Goal: Transaction & Acquisition: Purchase product/service

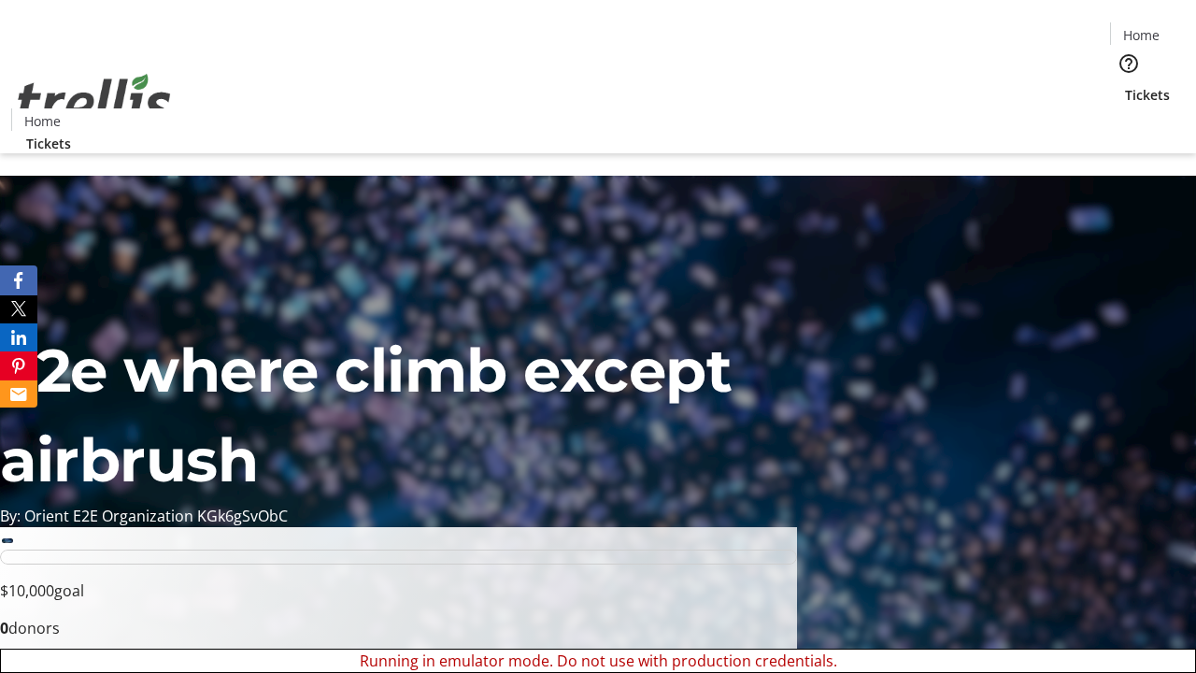
click at [1143, 28] on span "Sign Up" at bounding box center [1150, 26] width 54 height 22
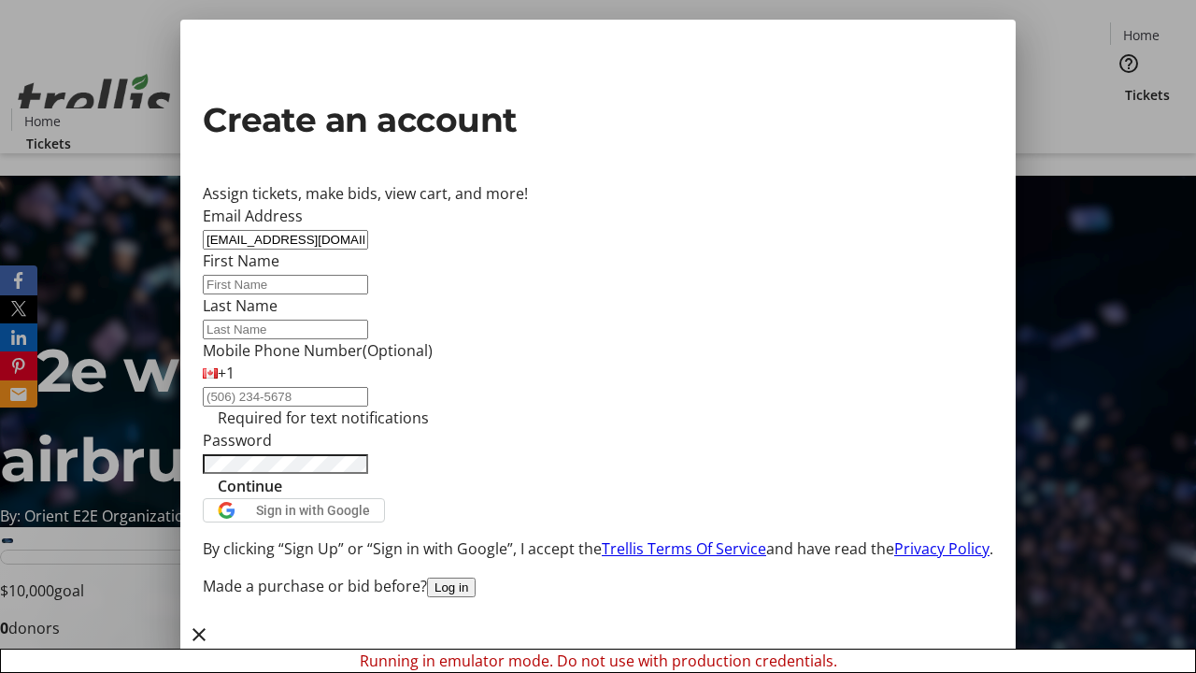
type input "[EMAIL_ADDRESS][DOMAIN_NAME]"
type input "Lea"
type input "[PERSON_NAME]"
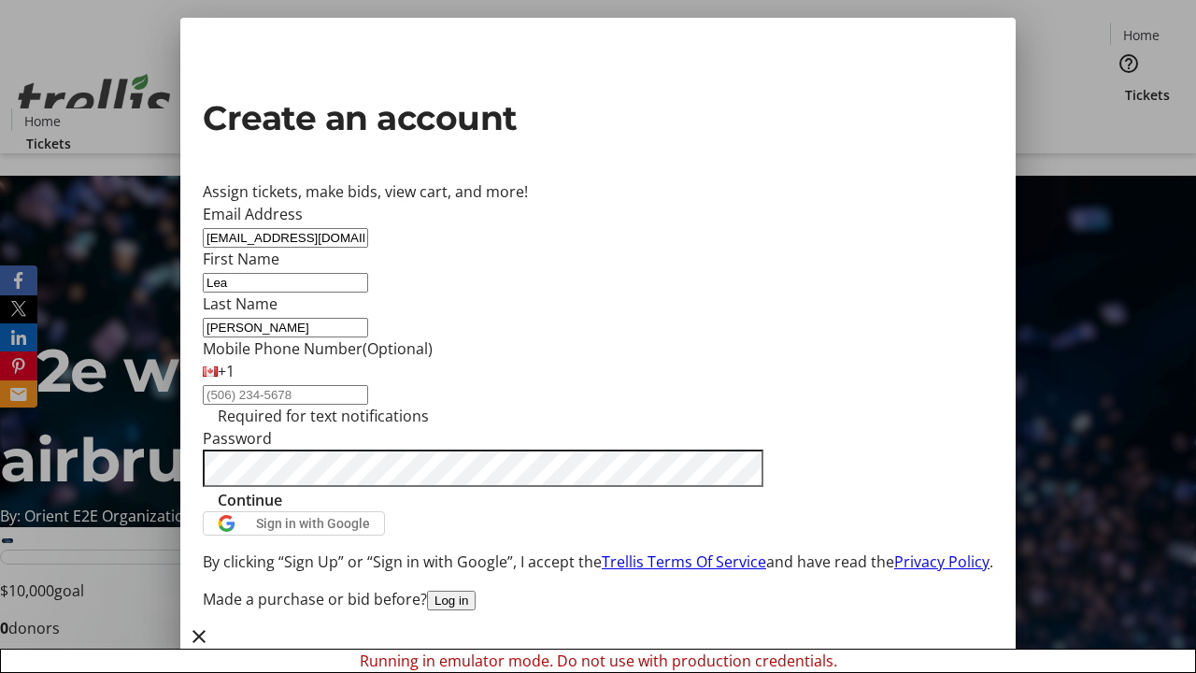
click at [282, 511] on span "Continue" at bounding box center [250, 500] width 64 height 22
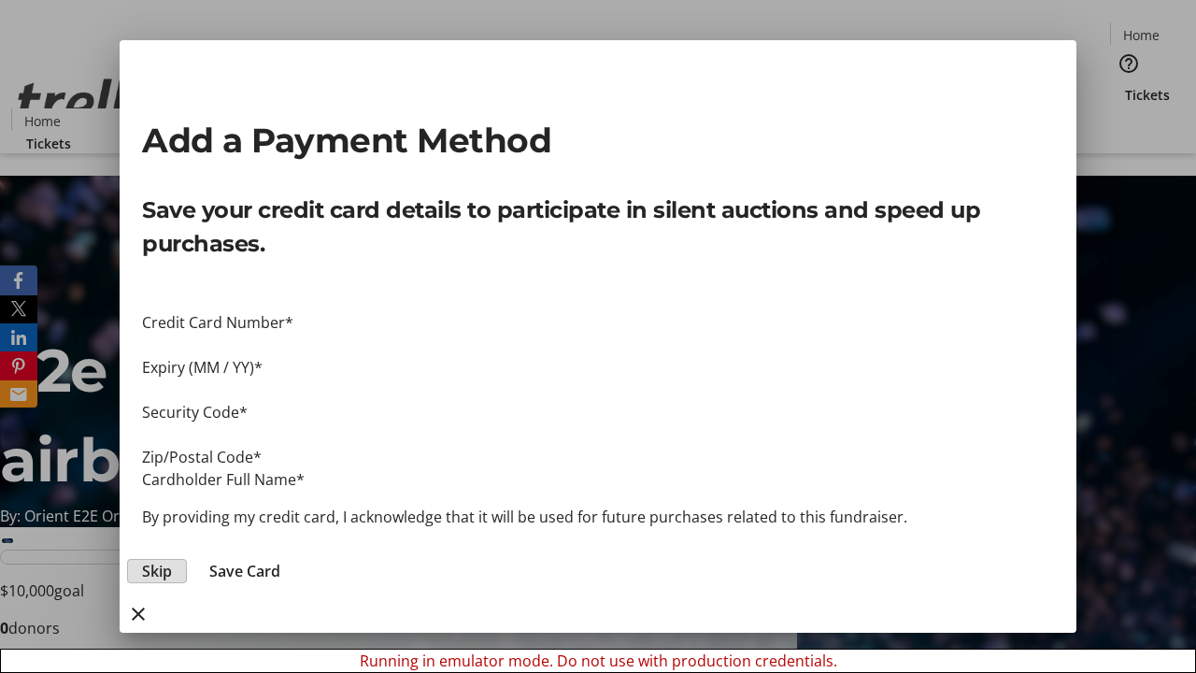
click at [172, 560] on span "Skip" at bounding box center [157, 571] width 30 height 22
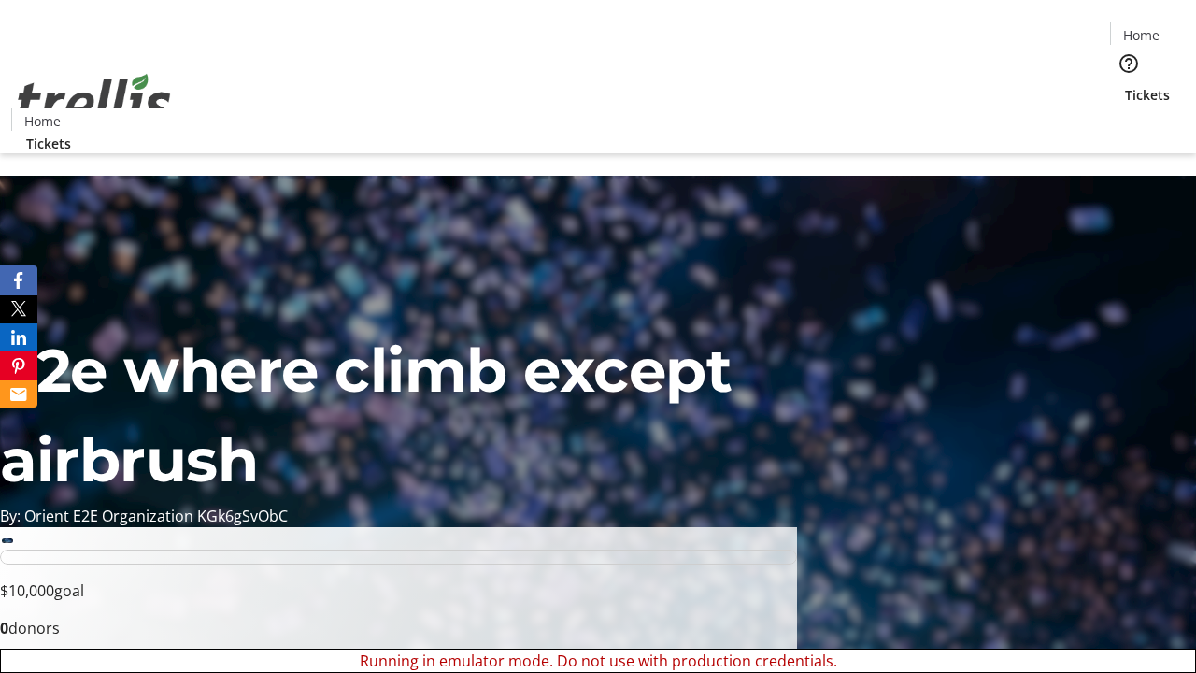
click at [1125, 85] on span "Tickets" at bounding box center [1147, 95] width 45 height 20
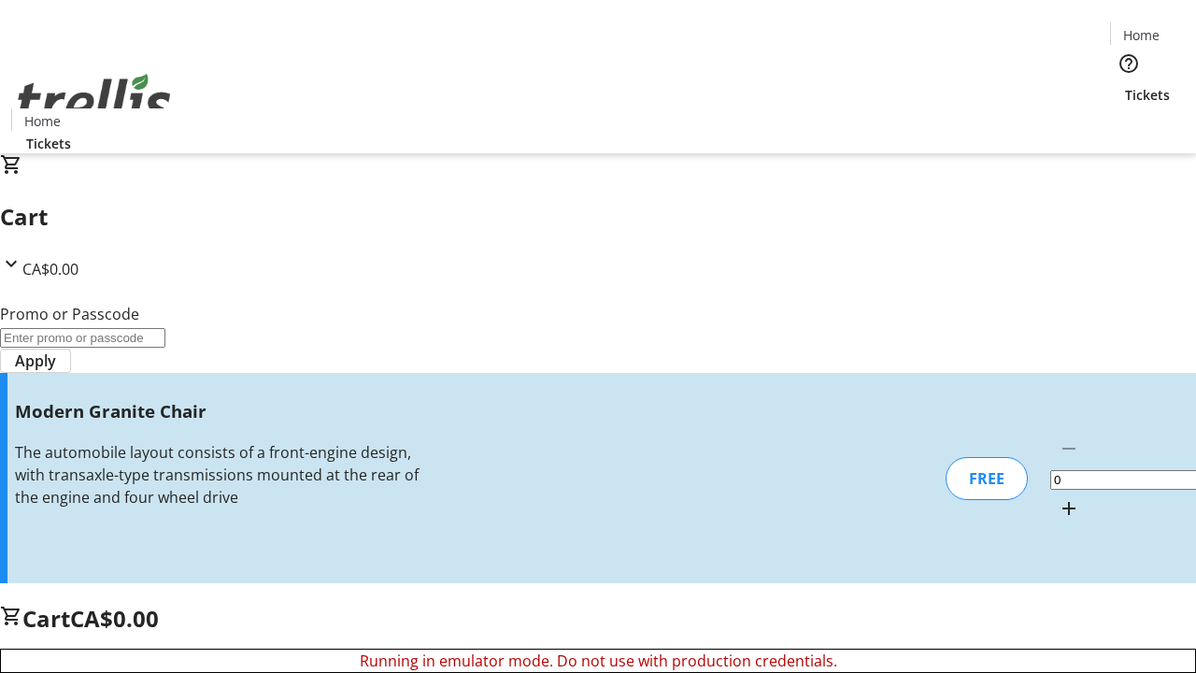
click at [1058, 497] on mat-icon "Increment by one" at bounding box center [1069, 508] width 22 height 22
type input "1"
